Goal: Information Seeking & Learning: Learn about a topic

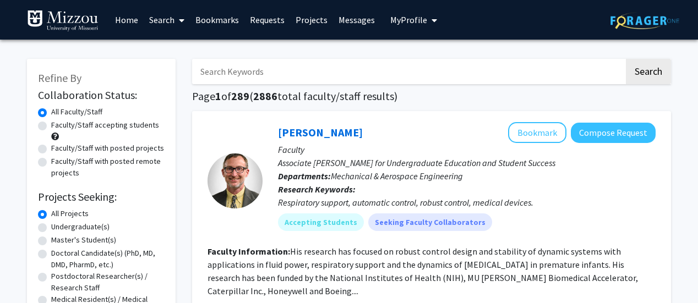
click at [402, 23] on span "My Profile" at bounding box center [408, 19] width 37 height 11
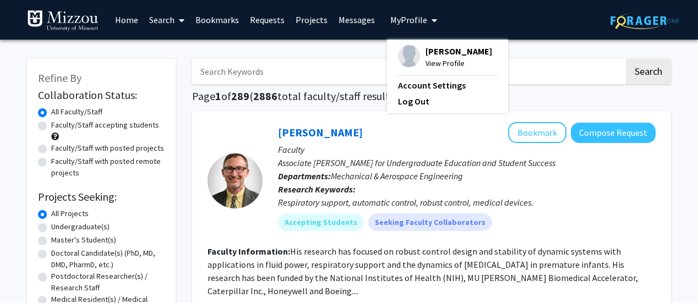
click at [425, 59] on span "View Profile" at bounding box center [458, 63] width 67 height 12
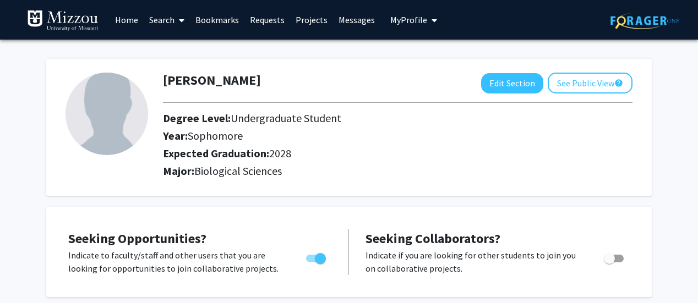
click at [301, 23] on link "Projects" at bounding box center [311, 20] width 43 height 39
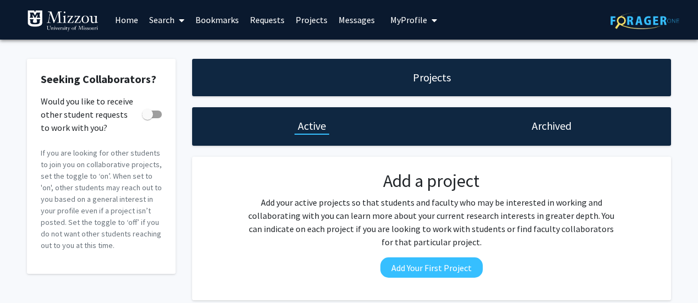
click at [153, 13] on link "Search" at bounding box center [167, 20] width 46 height 39
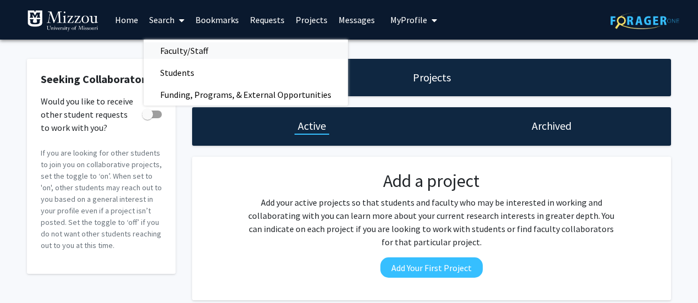
click at [178, 51] on span "Faculty/Staff" at bounding box center [184, 51] width 81 height 22
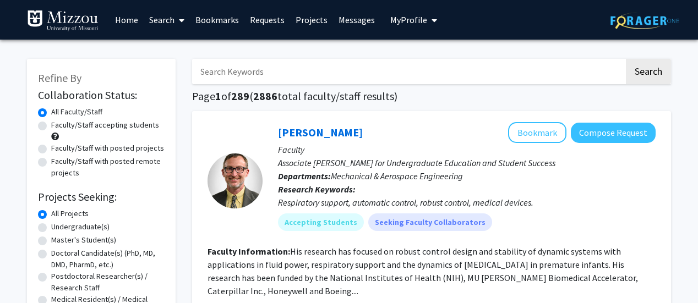
click at [105, 129] on label "Faculty/Staff accepting students" at bounding box center [105, 125] width 108 height 12
click at [58, 127] on input "Faculty/Staff accepting students" at bounding box center [54, 122] width 7 height 7
radio input "true"
click at [92, 224] on label "Undergraduate(s)" at bounding box center [80, 227] width 58 height 12
click at [58, 224] on input "Undergraduate(s)" at bounding box center [54, 224] width 7 height 7
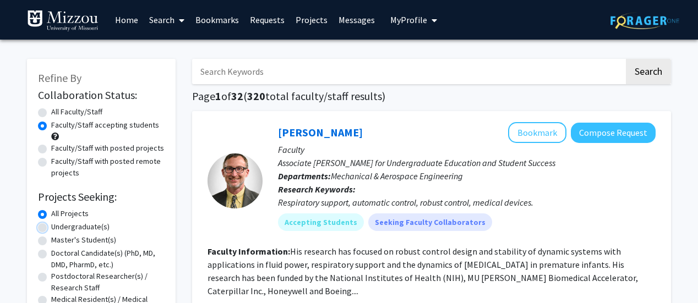
radio input "true"
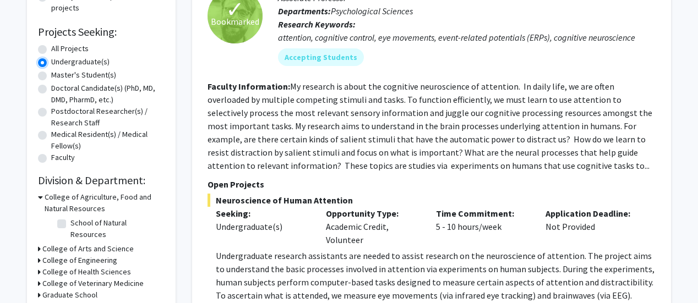
scroll to position [220, 0]
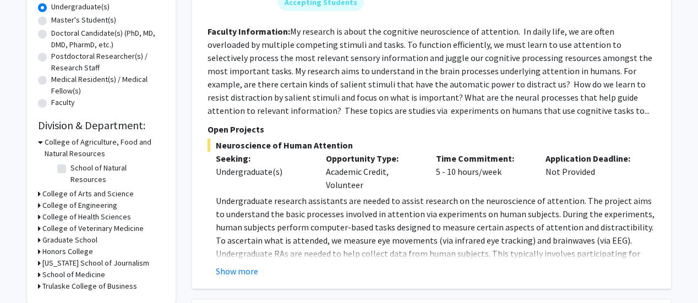
click at [248, 256] on p "Undergraduate research assistants are needed to assist research on the neurosci…" at bounding box center [436, 247] width 440 height 106
click at [241, 266] on button "Show more" at bounding box center [237, 271] width 42 height 13
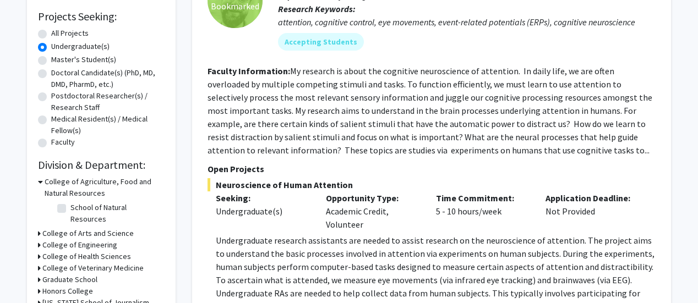
scroll to position [165, 0]
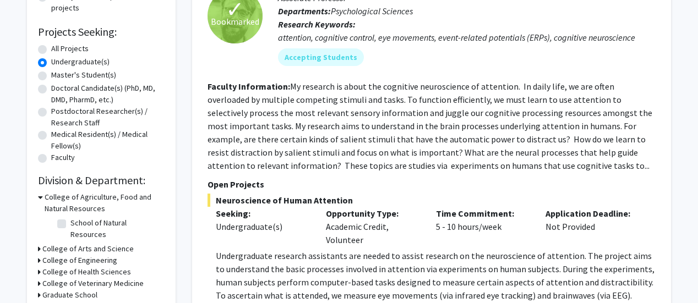
click at [330, 91] on fg-read-more "My research is about the cognitive neuroscience of attention. In daily life, we…" at bounding box center [430, 126] width 445 height 90
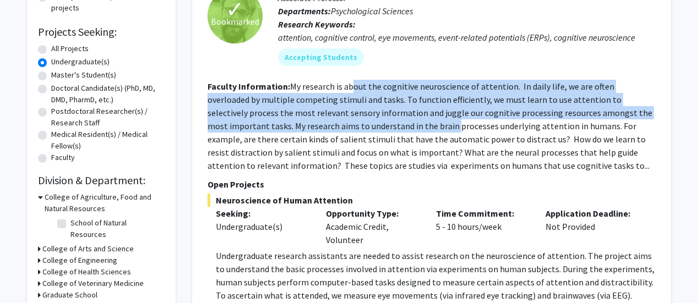
drag, startPoint x: 352, startPoint y: 91, endPoint x: 356, endPoint y: 127, distance: 36.6
click at [356, 127] on fg-read-more "My research is about the cognitive neuroscience of attention. In daily life, we…" at bounding box center [430, 126] width 445 height 90
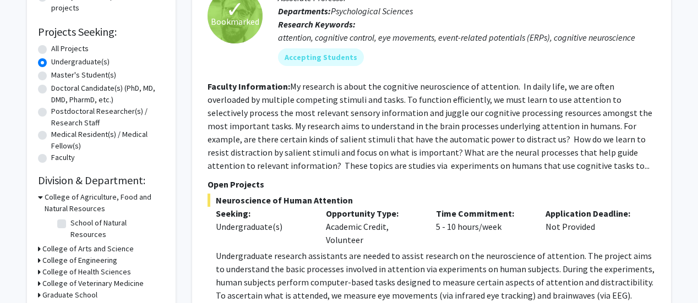
click at [384, 154] on fg-read-more "My research is about the cognitive neuroscience of attention. In daily life, we…" at bounding box center [430, 126] width 445 height 90
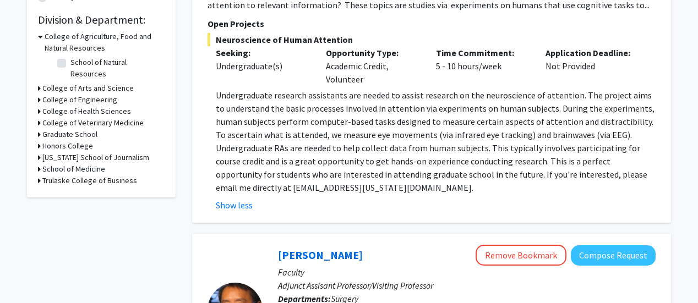
scroll to position [330, 0]
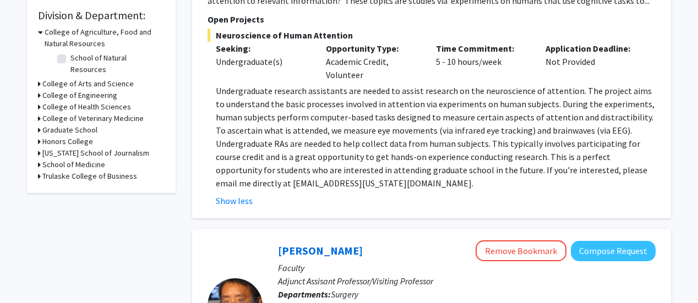
click at [352, 121] on p "Undergraduate research assistants are needed to assist research on the neurosci…" at bounding box center [436, 137] width 440 height 106
click at [365, 146] on p "Undergraduate research assistants are needed to assist research on the neurosci…" at bounding box center [436, 137] width 440 height 106
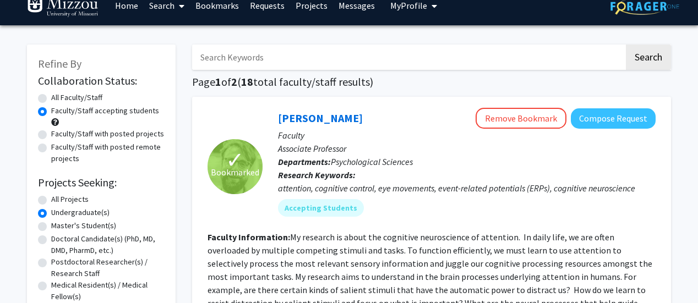
scroll to position [0, 0]
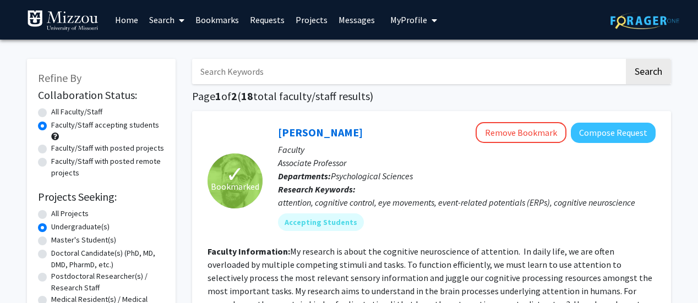
click at [427, 15] on span "My profile dropdown to access profile and logout" at bounding box center [432, 20] width 10 height 39
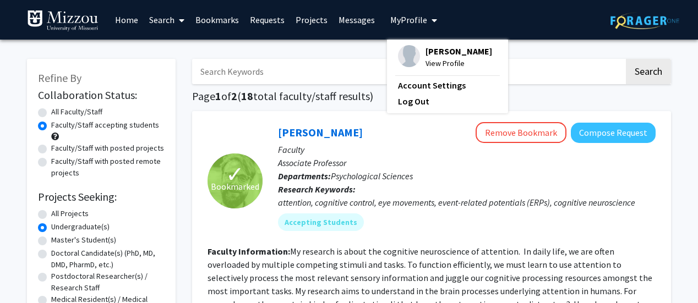
click at [433, 60] on span "View Profile" at bounding box center [458, 63] width 67 height 12
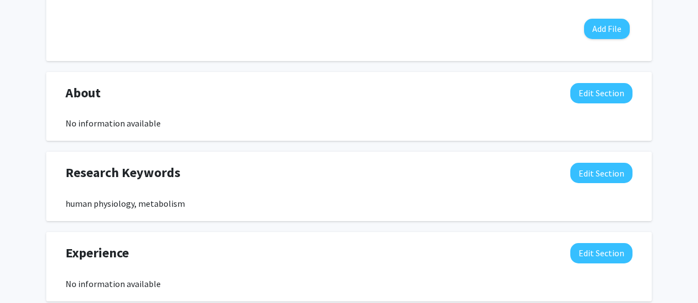
scroll to position [550, 0]
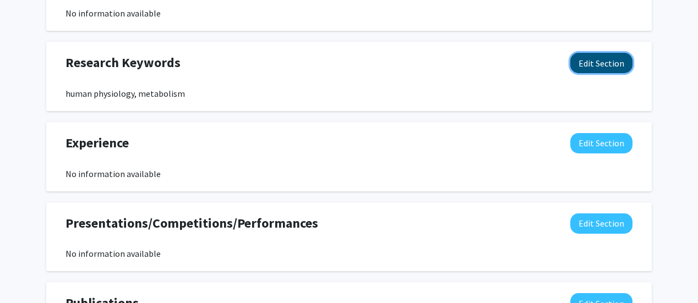
click at [589, 63] on button "Edit Section" at bounding box center [601, 63] width 62 height 20
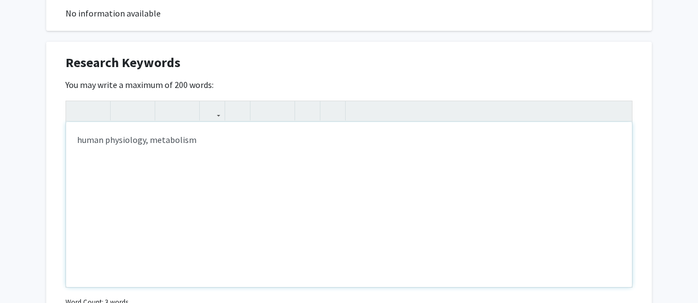
click at [271, 139] on div "human physiology, metabolism" at bounding box center [349, 204] width 566 height 165
type textarea "<p>human physiology, metabolism, neuroscience</p><p><br></p>"
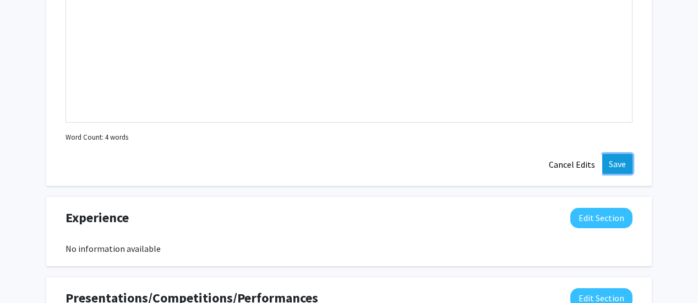
click at [620, 162] on button "Save" at bounding box center [617, 164] width 30 height 20
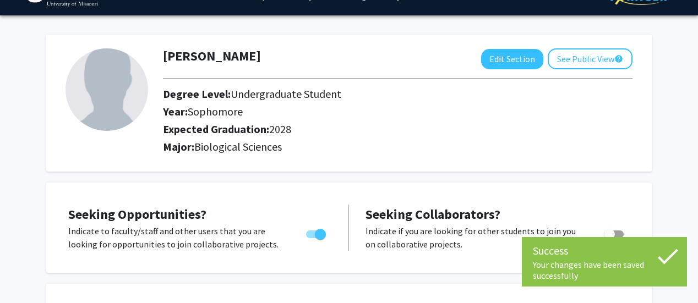
scroll to position [0, 0]
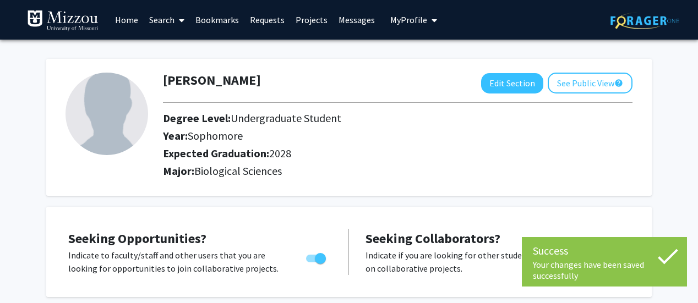
click at [179, 17] on span at bounding box center [179, 20] width 10 height 39
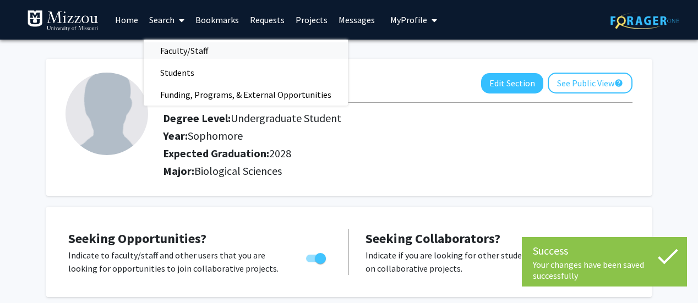
click at [206, 51] on span "Faculty/Staff" at bounding box center [184, 51] width 81 height 22
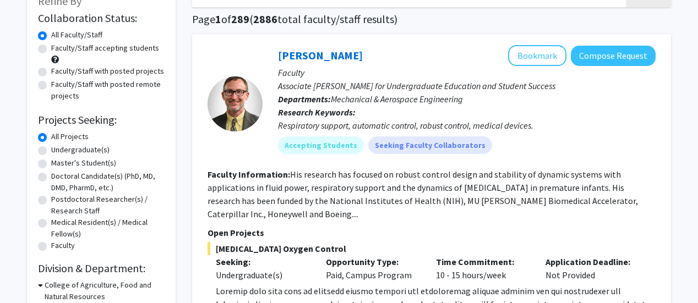
scroll to position [55, 0]
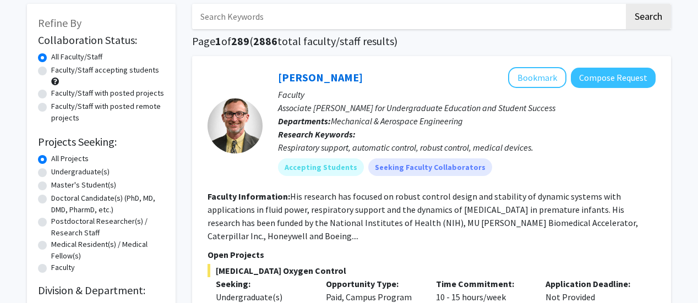
click at [117, 68] on label "Faculty/Staff accepting students" at bounding box center [105, 70] width 108 height 12
click at [58, 68] on input "Faculty/Staff accepting students" at bounding box center [54, 67] width 7 height 7
radio input "true"
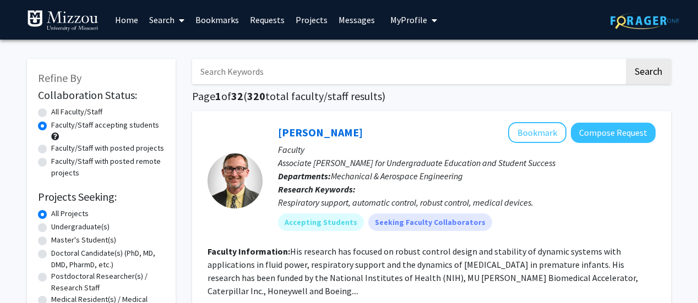
click at [89, 226] on label "Undergraduate(s)" at bounding box center [80, 227] width 58 height 12
click at [58, 226] on input "Undergraduate(s)" at bounding box center [54, 224] width 7 height 7
radio input "true"
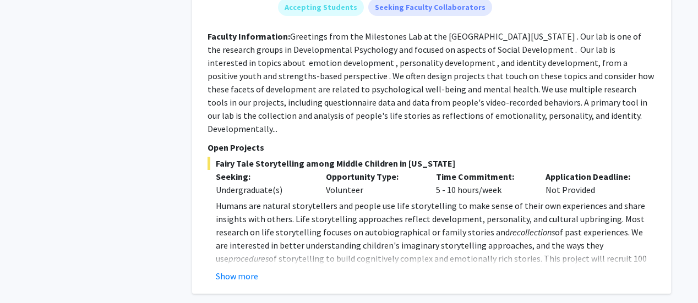
scroll to position [3082, 0]
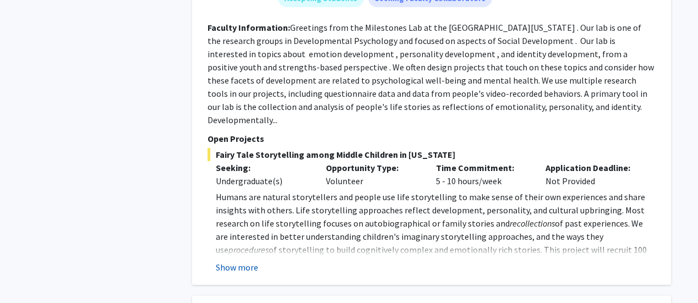
click at [249, 261] on button "Show more" at bounding box center [237, 267] width 42 height 13
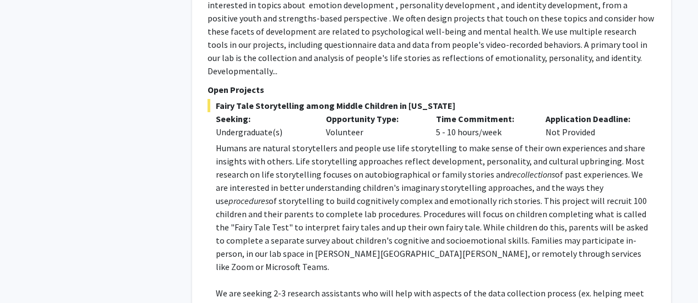
scroll to position [3193, 0]
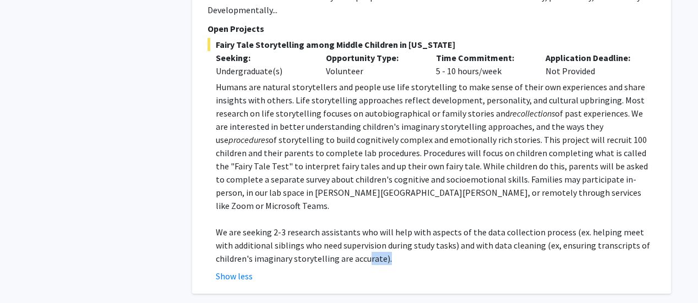
drag, startPoint x: 403, startPoint y: 211, endPoint x: 368, endPoint y: 206, distance: 35.6
click at [368, 226] on p "We are seeking 2-3 research assistants who will help with aspects of the data c…" at bounding box center [436, 246] width 440 height 40
click at [409, 226] on p "We are seeking 2-3 research assistants who will help with aspects of the data c…" at bounding box center [436, 246] width 440 height 40
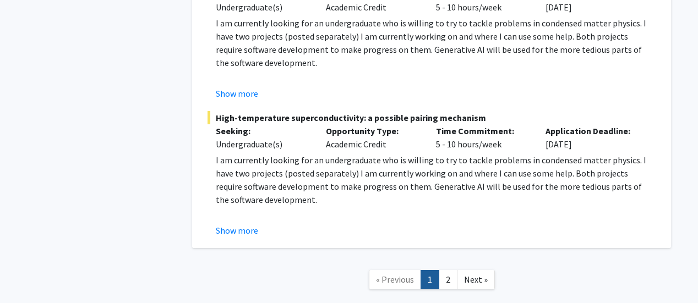
scroll to position [5126, 0]
click at [447, 270] on link "2" at bounding box center [448, 279] width 19 height 19
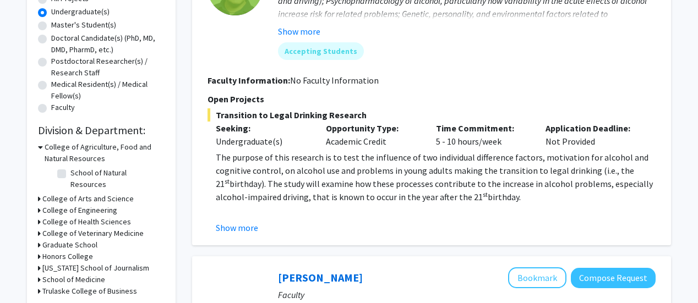
scroll to position [220, 0]
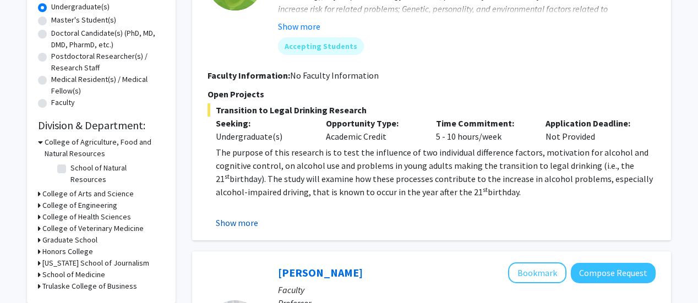
click at [234, 220] on button "Show more" at bounding box center [237, 222] width 42 height 13
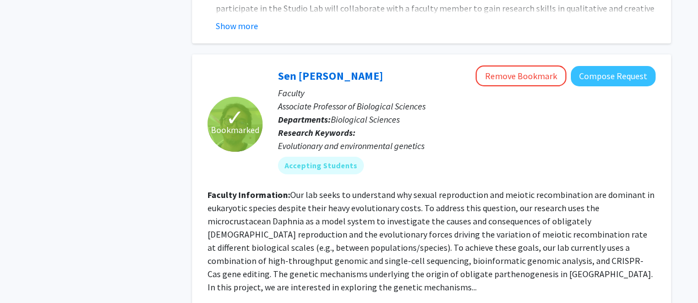
scroll to position [991, 0]
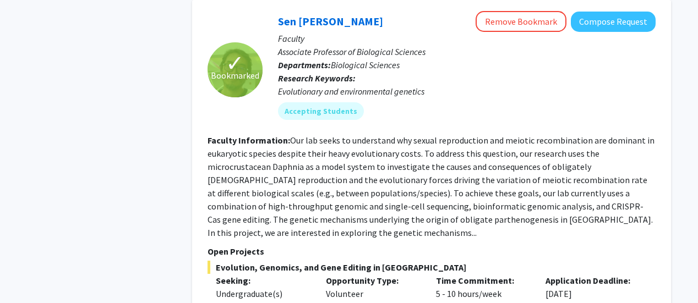
click at [393, 178] on fg-read-more "Our lab seeks to understand why sexual reproduction and meiotic recombination a…" at bounding box center [431, 186] width 447 height 103
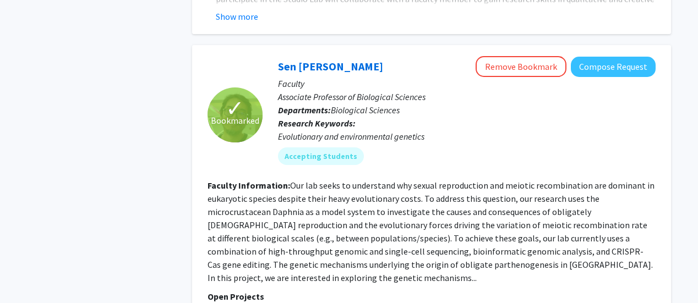
scroll to position [936, 0]
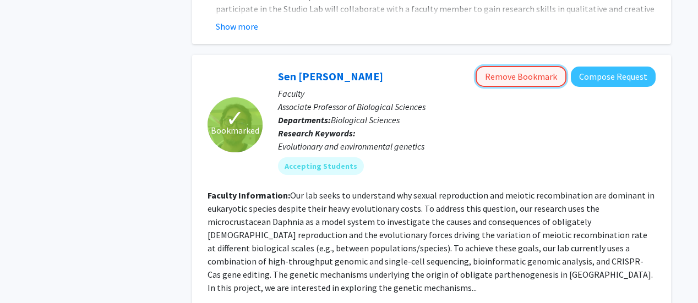
click at [524, 66] on button "Remove Bookmark" at bounding box center [521, 76] width 91 height 21
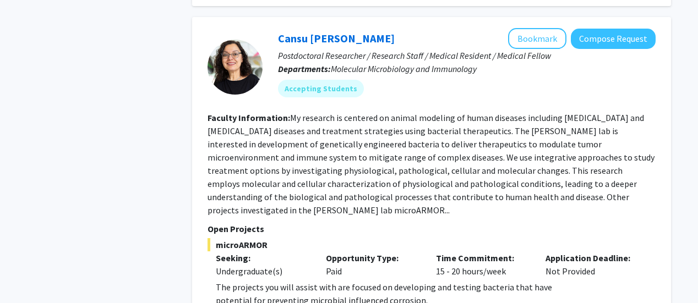
scroll to position [2202, 0]
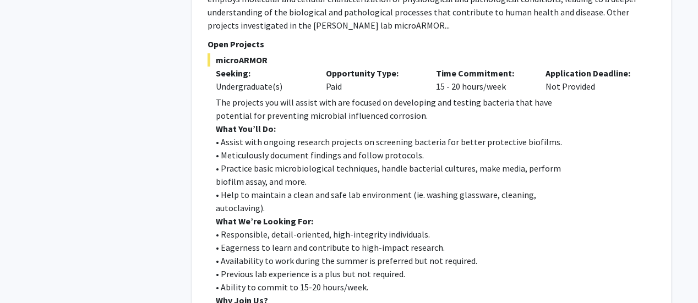
scroll to position [2367, 0]
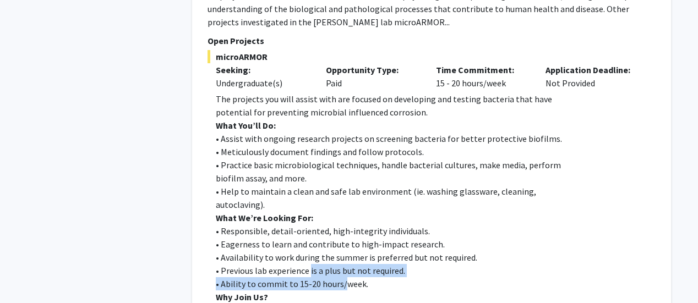
drag, startPoint x: 310, startPoint y: 205, endPoint x: 340, endPoint y: 220, distance: 33.0
click at [340, 220] on div "The projects you will assist with are focused on developing and testing bacteri…" at bounding box center [436, 230] width 440 height 277
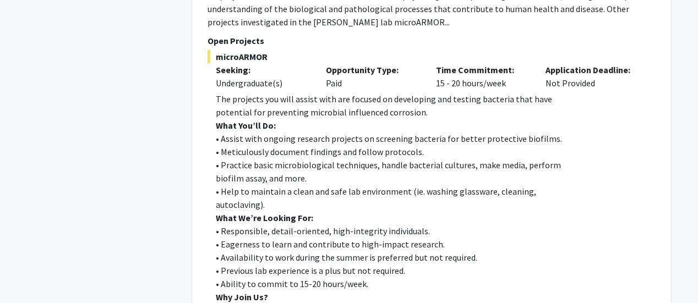
click at [359, 291] on p "Why Join Us?" at bounding box center [436, 297] width 440 height 13
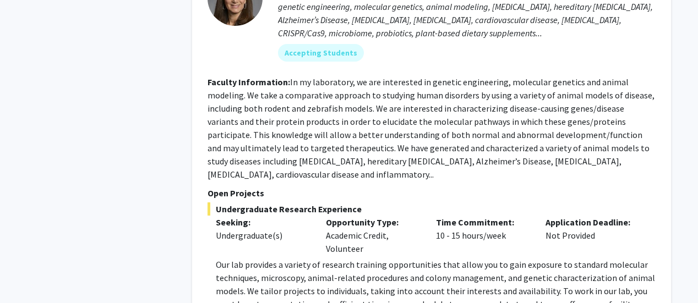
scroll to position [2862, 0]
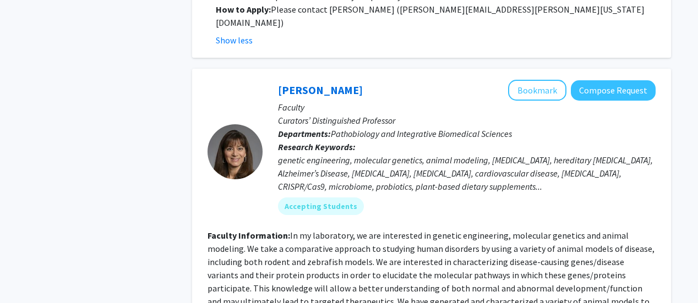
scroll to position [2697, 0]
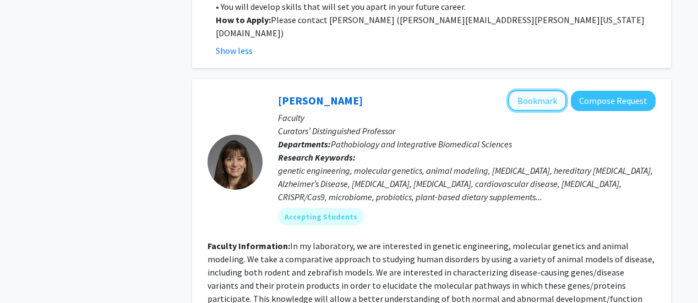
click at [533, 90] on button "Bookmark" at bounding box center [537, 100] width 58 height 21
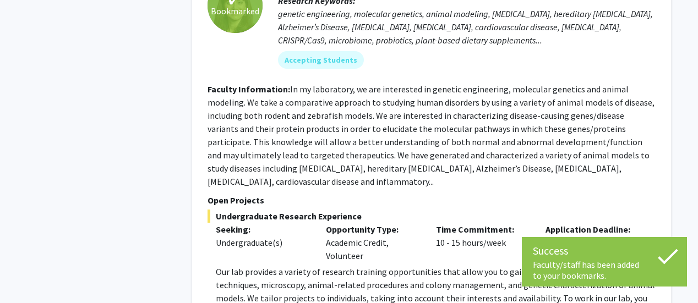
scroll to position [2862, 0]
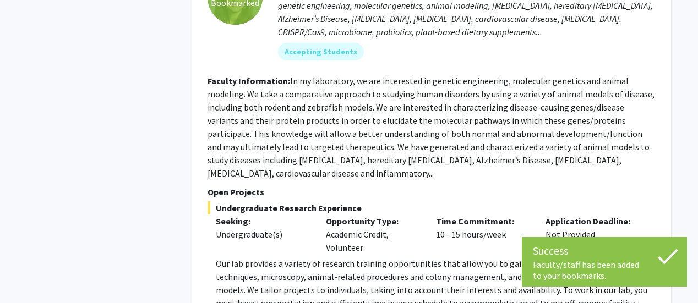
click at [386, 257] on p "Our lab provides a variety of research training opportunities that allow you to…" at bounding box center [436, 303] width 440 height 92
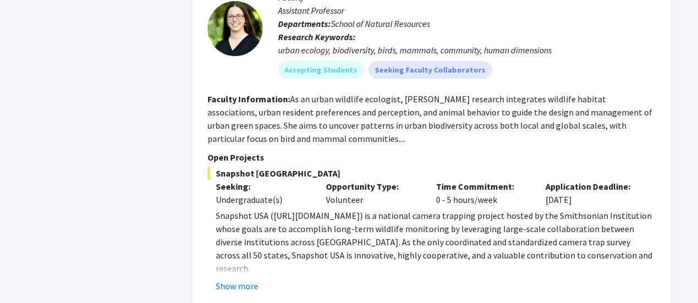
scroll to position [3303, 0]
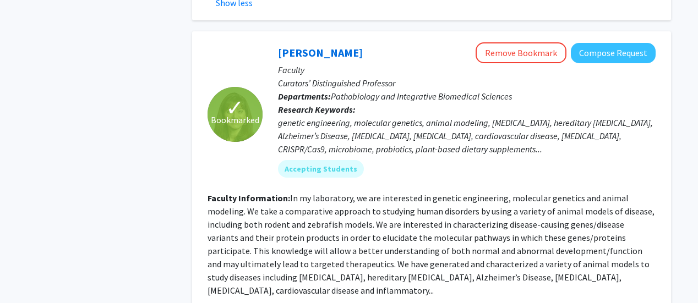
scroll to position [2752, 0]
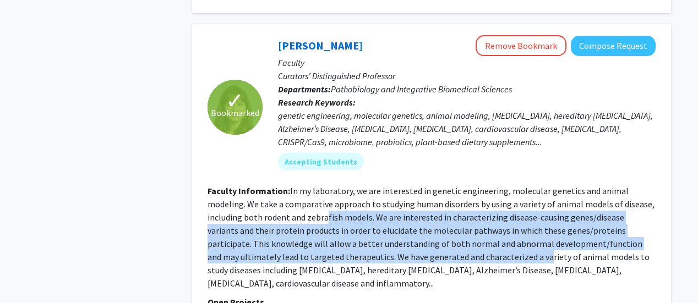
drag, startPoint x: 410, startPoint y: 173, endPoint x: 299, endPoint y: 138, distance: 116.1
click at [291, 185] on fg-read-more "In my laboratory, we are interested in genetic engineering, molecular genetics …" at bounding box center [431, 236] width 447 height 103
click at [300, 185] on fg-read-more "In my laboratory, we are interested in genetic engineering, molecular genetics …" at bounding box center [431, 236] width 447 height 103
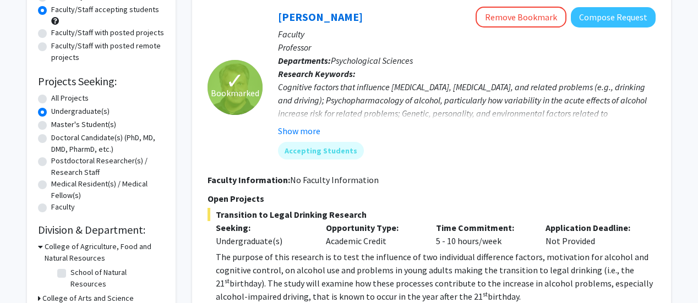
scroll to position [0, 0]
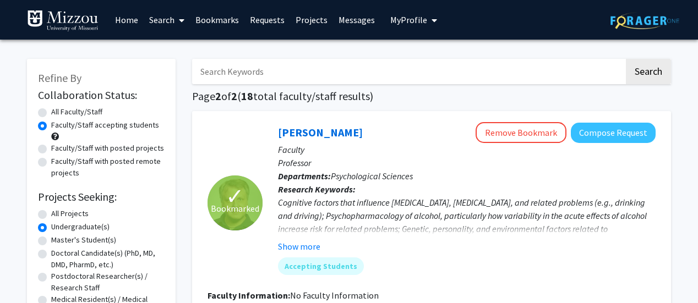
click at [210, 11] on link "Bookmarks" at bounding box center [217, 20] width 54 height 39
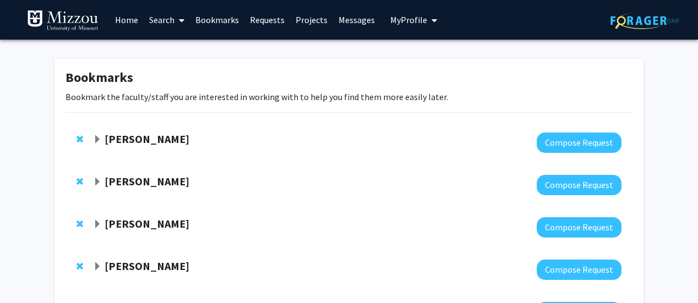
click at [99, 140] on span "Expand Yujiang Fang Bookmark" at bounding box center [97, 139] width 9 height 9
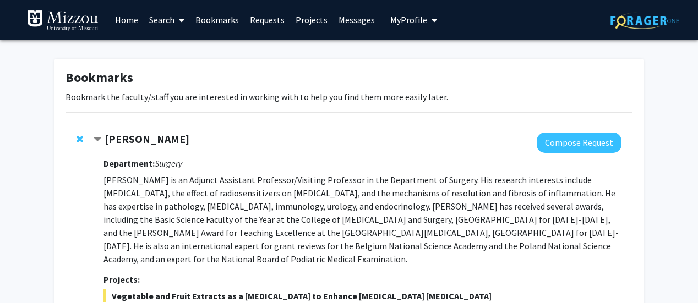
click at [99, 140] on span "Contract Yujiang Fang Bookmark" at bounding box center [97, 139] width 9 height 9
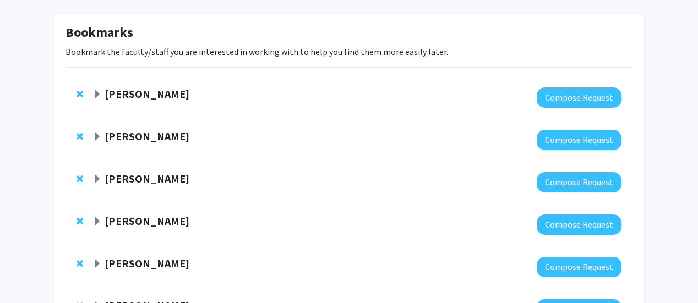
scroll to position [110, 0]
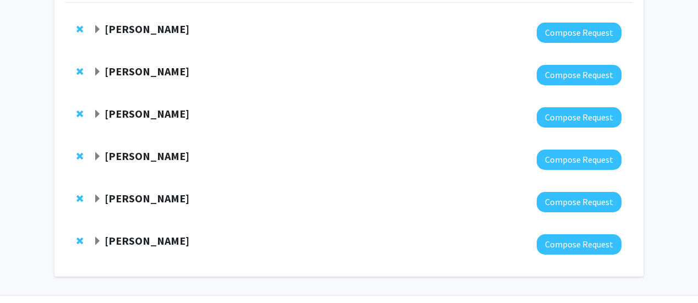
click at [97, 71] on span "Expand Peter Cornish Bookmark" at bounding box center [97, 72] width 9 height 9
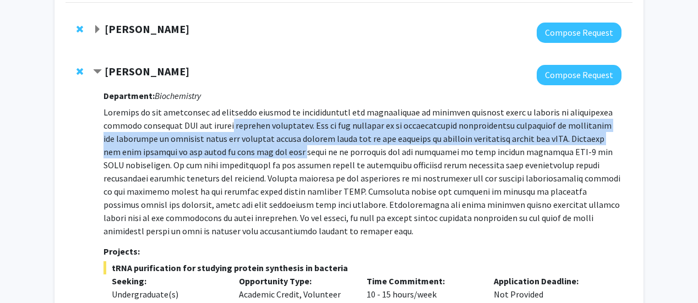
drag, startPoint x: 230, startPoint y: 124, endPoint x: 277, endPoint y: 150, distance: 53.7
click at [277, 150] on p at bounding box center [362, 172] width 518 height 132
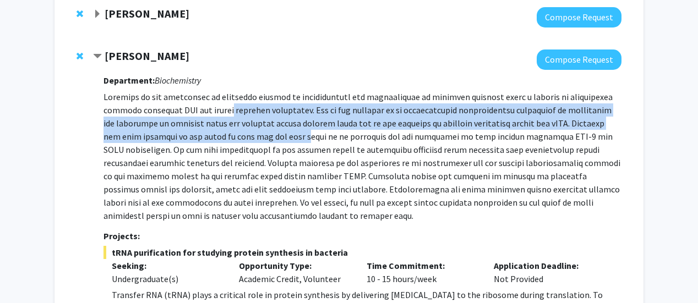
scroll to position [220, 0]
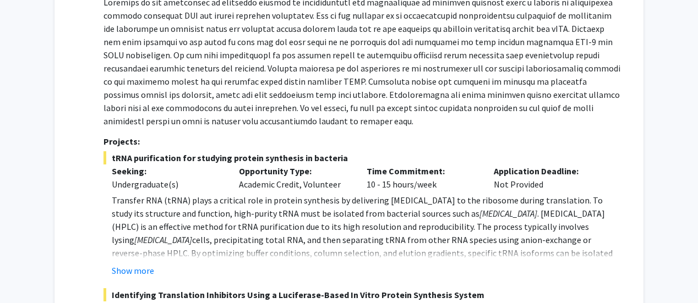
click at [225, 243] on span "cells, precipitating total RNA, and then separating tRNA from other RNA species…" at bounding box center [362, 259] width 501 height 51
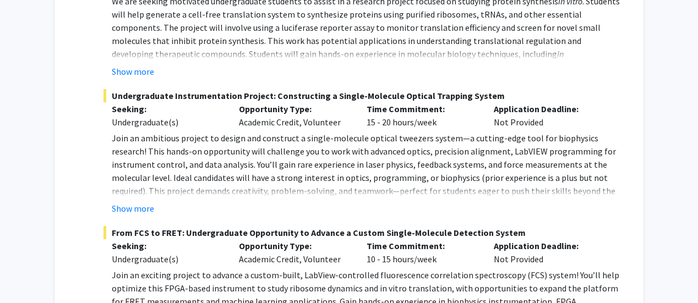
scroll to position [605, 0]
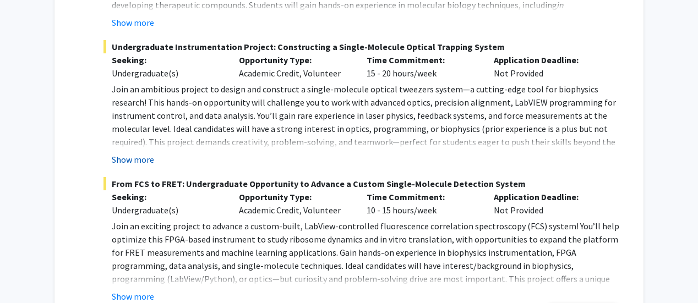
click at [141, 156] on button "Show more" at bounding box center [133, 159] width 42 height 13
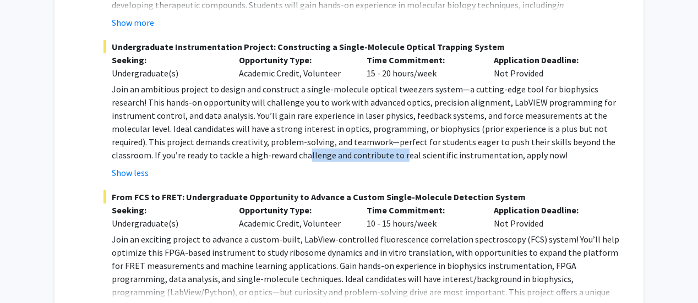
drag, startPoint x: 199, startPoint y: 155, endPoint x: 296, endPoint y: 157, distance: 96.9
click at [296, 157] on span "Join an ambitious project to design and construct a single-molecule optical twe…" at bounding box center [364, 122] width 504 height 77
click at [335, 159] on span "Join an ambitious project to design and construct a single-molecule optical twe…" at bounding box center [364, 122] width 504 height 77
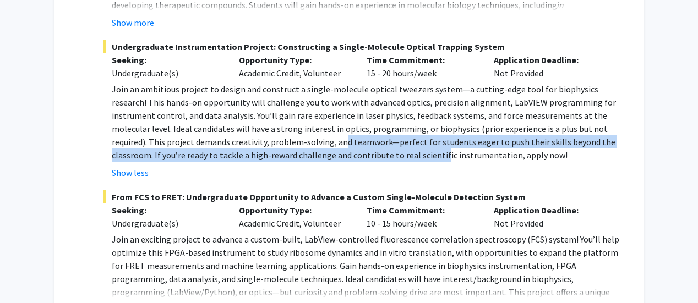
drag, startPoint x: 335, startPoint y: 159, endPoint x: 260, endPoint y: 140, distance: 76.5
click at [260, 140] on span "Join an ambitious project to design and construct a single-molecule optical twe…" at bounding box center [364, 122] width 504 height 77
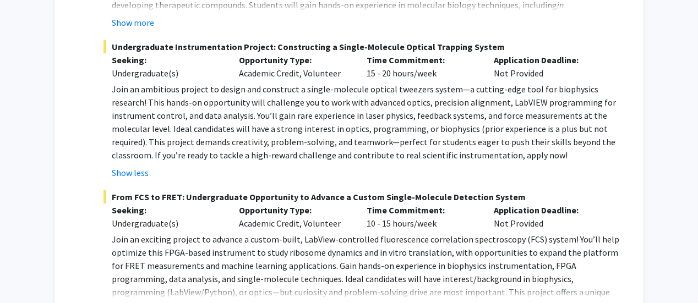
click at [171, 112] on span "Join an ambitious project to design and construct a single-molecule optical twe…" at bounding box center [364, 122] width 504 height 77
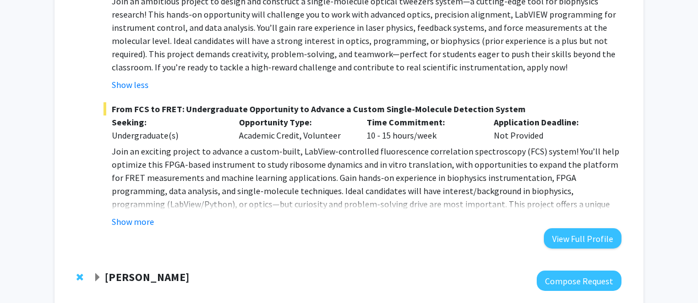
scroll to position [716, 0]
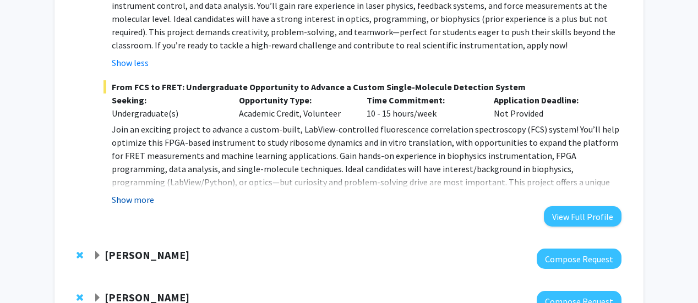
click at [143, 199] on button "Show more" at bounding box center [133, 199] width 42 height 13
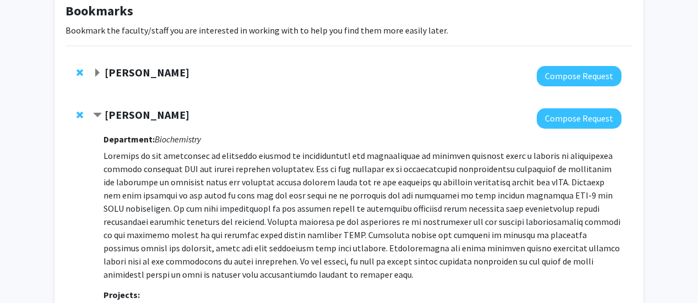
scroll to position [0, 0]
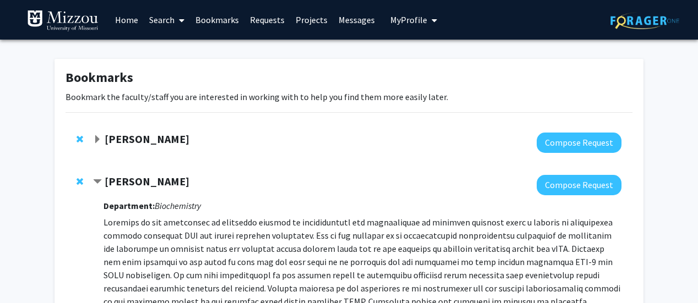
click at [151, 177] on strong "[PERSON_NAME]" at bounding box center [147, 181] width 85 height 14
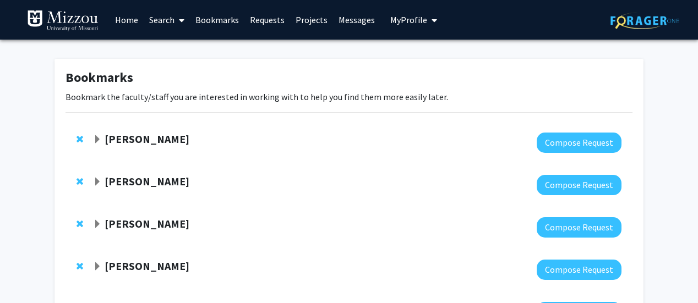
click at [151, 183] on strong "[PERSON_NAME]" at bounding box center [147, 181] width 85 height 14
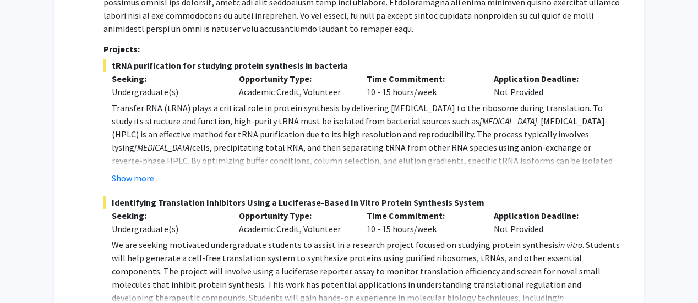
scroll to position [330, 0]
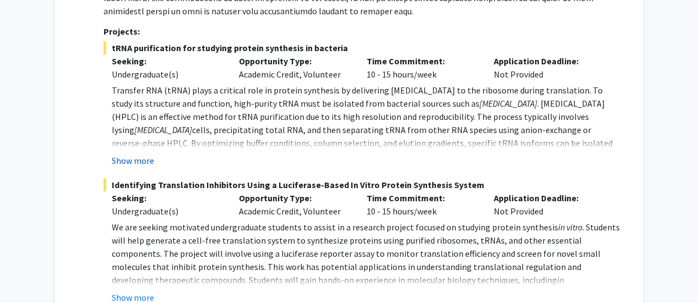
click at [152, 163] on button "Show more" at bounding box center [133, 160] width 42 height 13
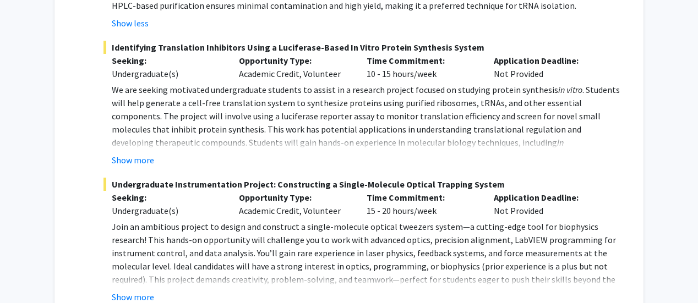
scroll to position [495, 0]
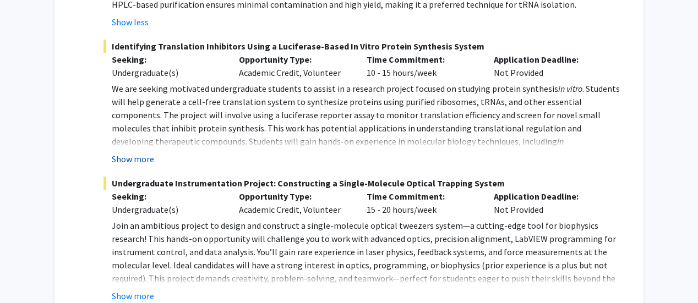
click at [146, 160] on button "Show more" at bounding box center [133, 158] width 42 height 13
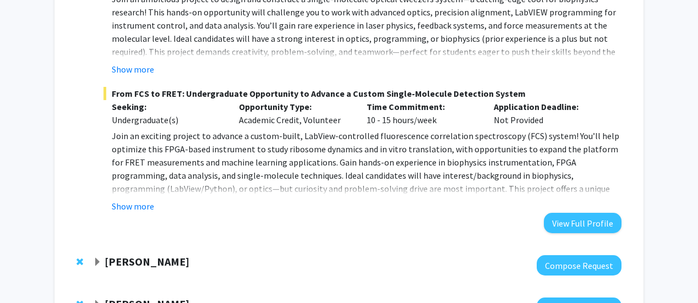
scroll to position [771, 0]
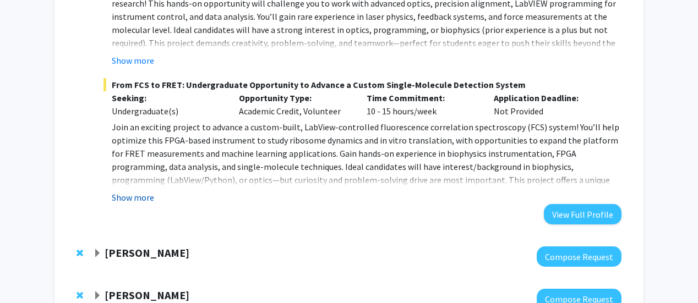
click at [123, 191] on button "Show more" at bounding box center [133, 197] width 42 height 13
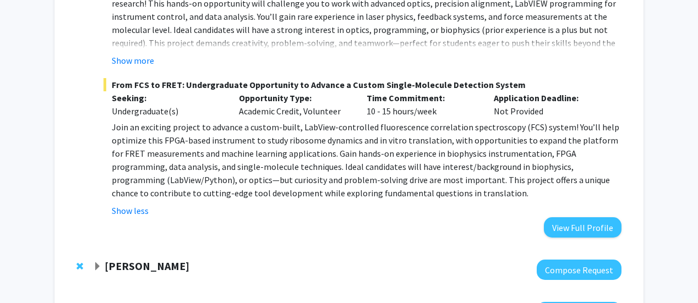
click at [401, 155] on span "Join an exciting project to advance a custom-built, LabView-controlled fluoresc…" at bounding box center [366, 160] width 508 height 77
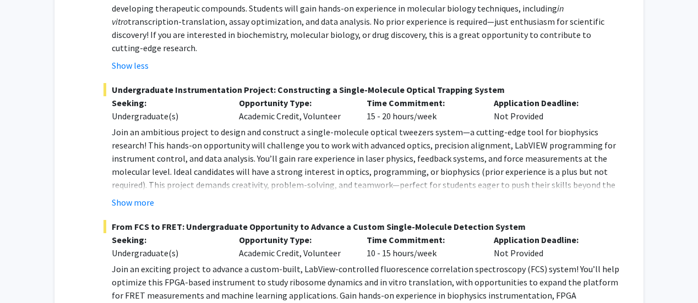
scroll to position [605, 0]
